Goal: Information Seeking & Learning: Check status

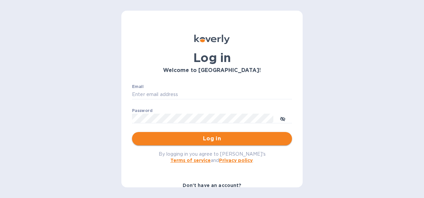
type input "[PERSON_NAME][EMAIL_ADDRESS][DOMAIN_NAME]"
click at [213, 136] on span "Log in" at bounding box center [211, 139] width 149 height 8
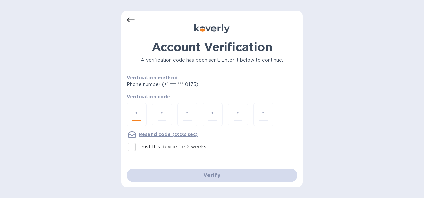
click at [140, 111] on input "number" at bounding box center [136, 114] width 9 height 12
type input "5"
type input "6"
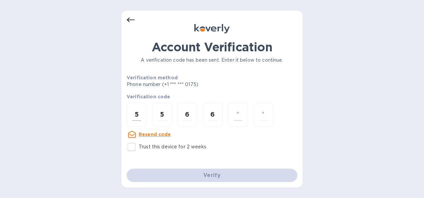
type input "1"
type input "5"
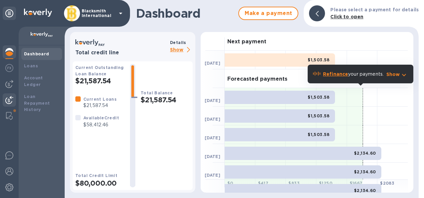
click at [8, 98] on img at bounding box center [9, 100] width 8 height 8
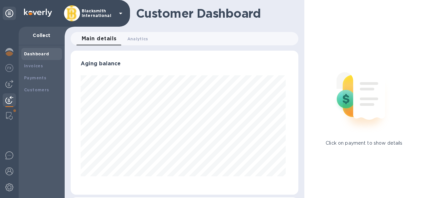
scroll to position [144, 225]
click at [135, 38] on span "Analytics 0" at bounding box center [137, 38] width 21 height 7
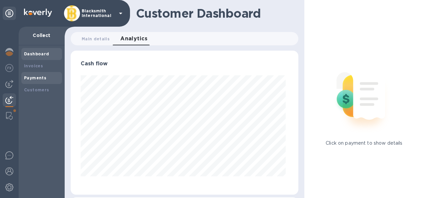
click at [39, 77] on b "Payments" at bounding box center [35, 77] width 22 height 5
